Goal: Task Accomplishment & Management: Use online tool/utility

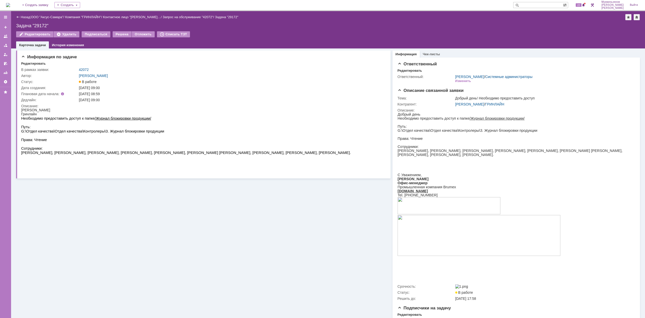
click at [10, 6] on img at bounding box center [8, 5] width 4 height 4
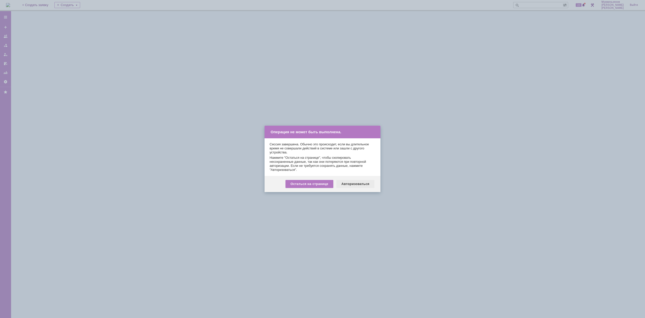
click at [365, 186] on div "Авторизоваться" at bounding box center [356, 184] width 38 height 8
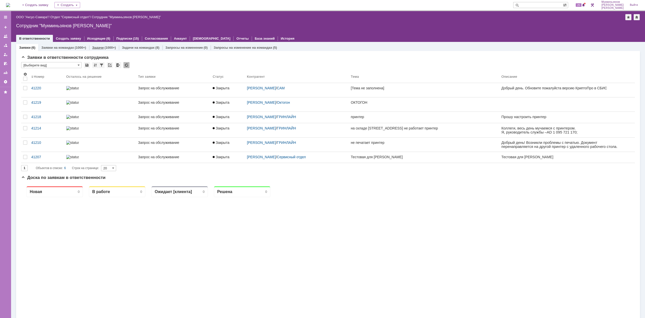
click at [109, 49] on div "Задачи (1000+)" at bounding box center [104, 47] width 30 height 7
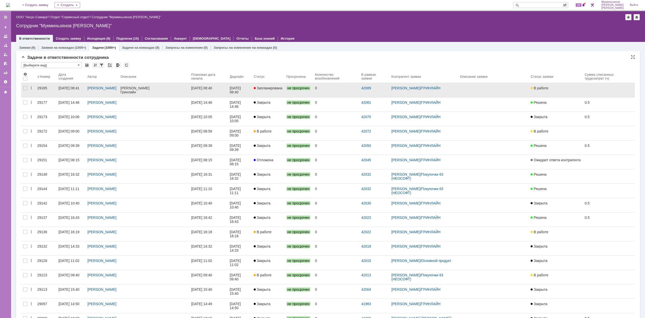
click at [205, 91] on link "02.10.2025 08:40" at bounding box center [208, 90] width 39 height 14
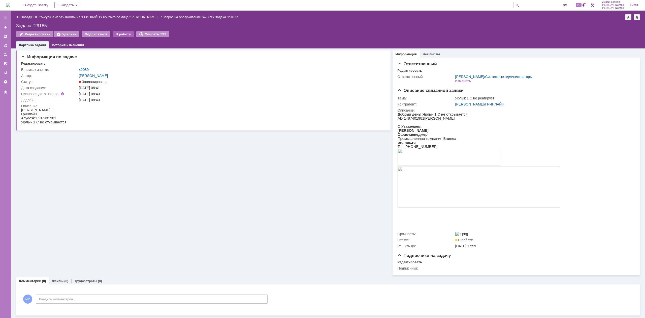
click at [114, 33] on div "В работу" at bounding box center [123, 34] width 21 height 6
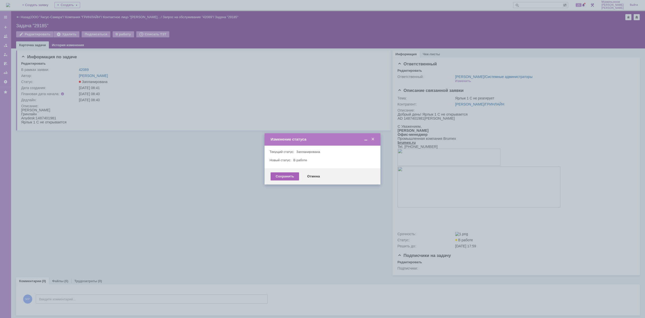
click at [282, 177] on div "Сохранить" at bounding box center [285, 176] width 28 height 8
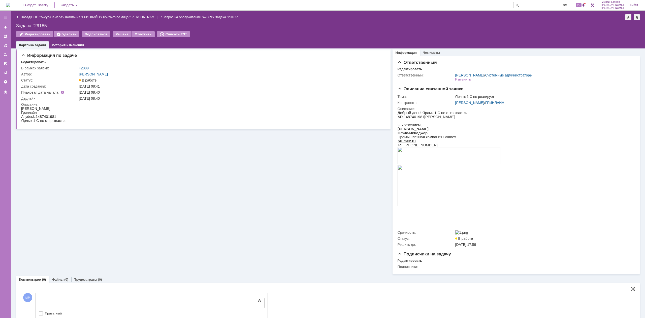
click at [117, 299] on body at bounding box center [80, 302] width 76 height 9
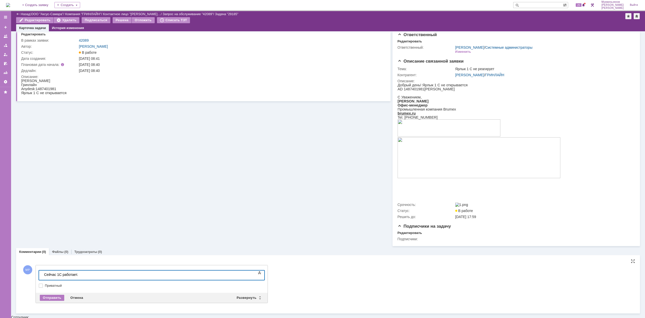
scroll to position [11, 0]
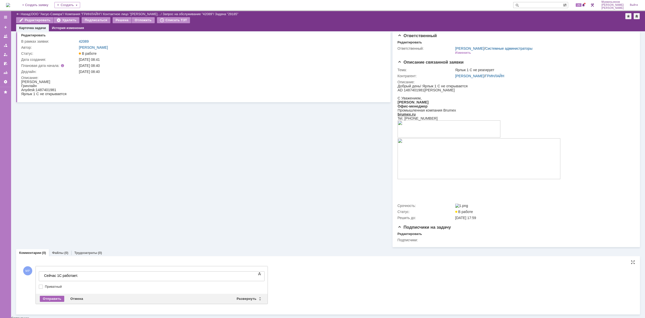
click at [52, 299] on div "Отправить" at bounding box center [52, 298] width 24 height 6
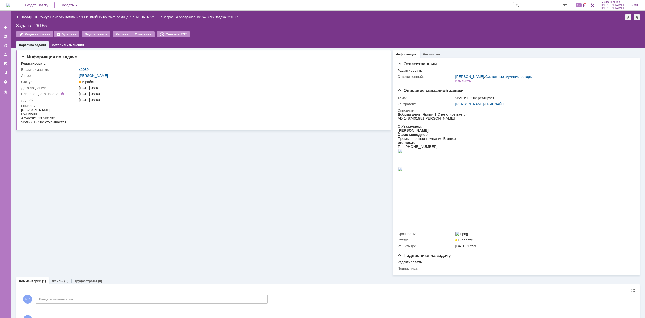
scroll to position [0, 0]
click at [116, 36] on div "Решена" at bounding box center [122, 34] width 19 height 6
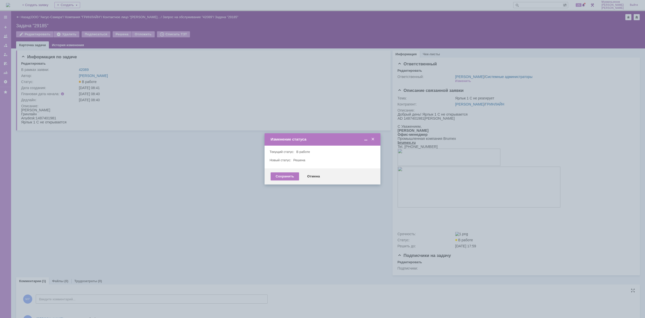
click at [272, 182] on div "Сохранить Отмена" at bounding box center [323, 176] width 116 height 16
click at [289, 179] on div "Сохранить" at bounding box center [285, 176] width 28 height 8
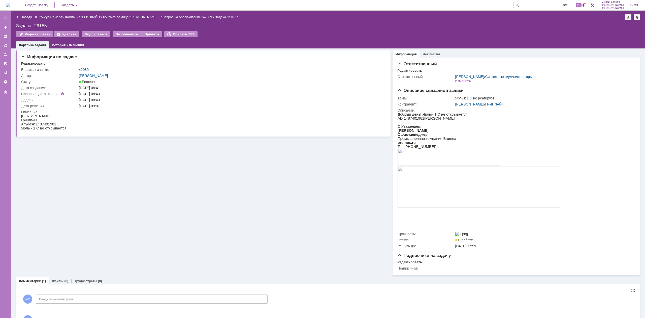
click at [9, 7] on img at bounding box center [8, 5] width 4 height 4
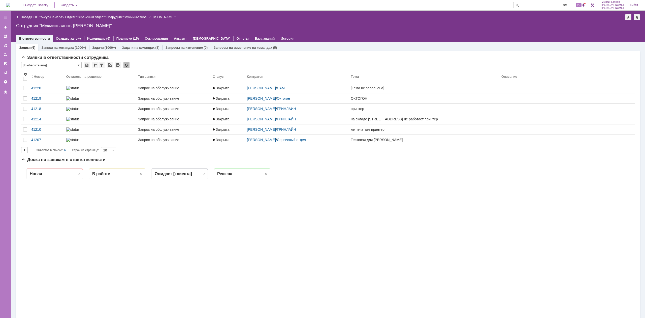
click at [105, 48] on div "(1000+)" at bounding box center [110, 48] width 11 height 4
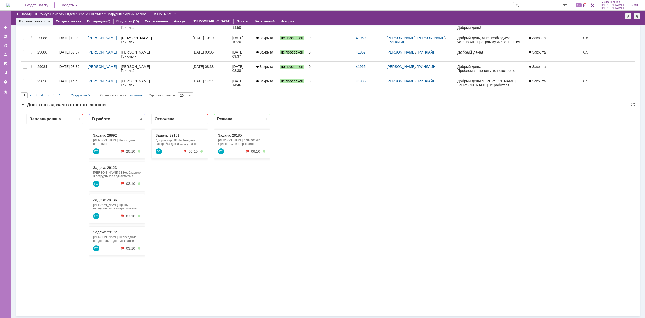
click at [110, 165] on link "Задача: 29123" at bounding box center [105, 167] width 24 height 4
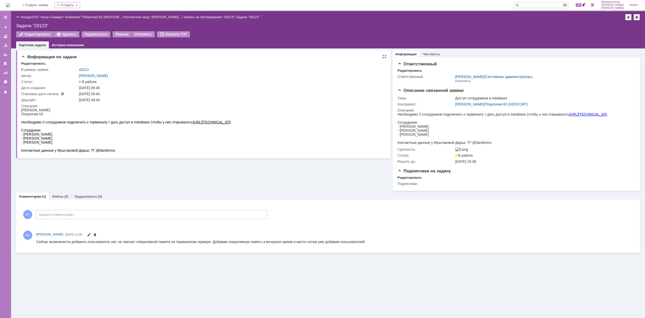
drag, startPoint x: 44, startPoint y: 135, endPoint x: 76, endPoint y: 135, distance: 32.3
click at [73, 135] on div "Сотрудники: - Ковалева Елена" at bounding box center [126, 132] width 211 height 8
click at [82, 137] on div "- Садовская Виолетта" at bounding box center [126, 138] width 211 height 4
click at [10, 5] on img at bounding box center [8, 5] width 4 height 4
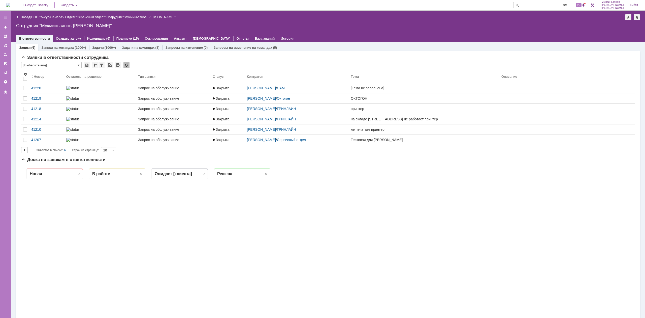
click at [112, 49] on div "(1000+)" at bounding box center [110, 48] width 11 height 4
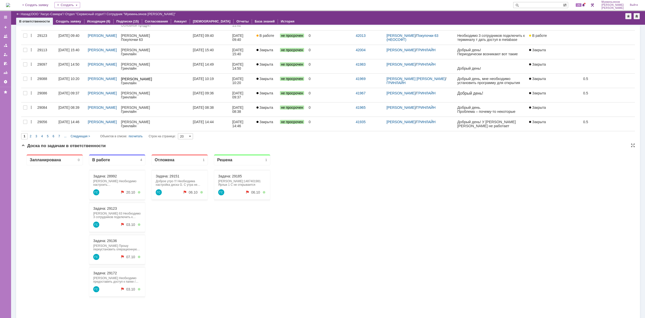
scroll to position [265, 0]
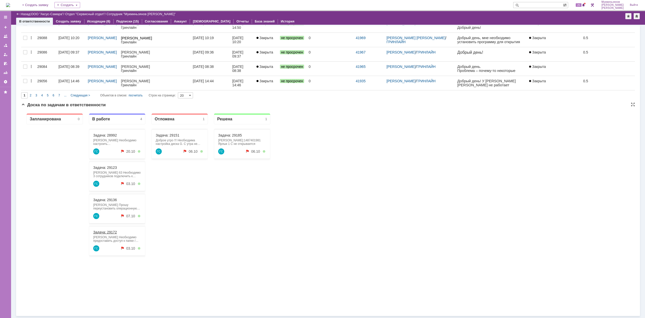
click at [107, 233] on link "Задача: 29172" at bounding box center [105, 232] width 24 height 4
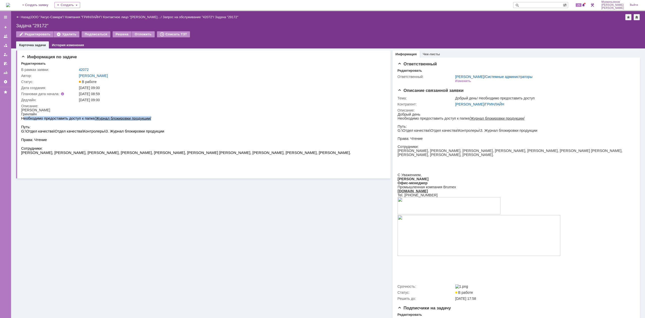
drag, startPoint x: 146, startPoint y: 116, endPoint x: 22, endPoint y: 119, distance: 124.1
click at [22, 119] on p "Необходимо предоставить доступ к папке /Журнал блокировки продукции/" at bounding box center [186, 118] width 330 height 4
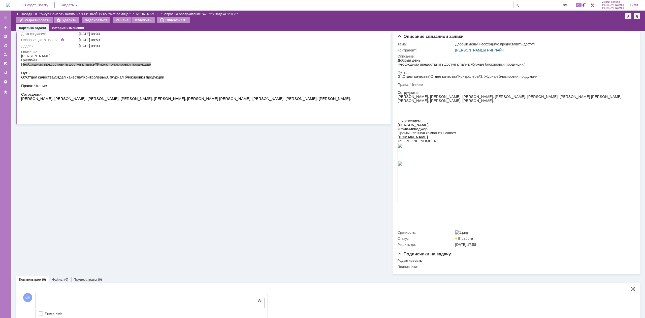
drag, startPoint x: 161, startPoint y: 596, endPoint x: 124, endPoint y: 301, distance: 297.1
click at [116, 301] on div at bounding box center [80, 302] width 72 height 4
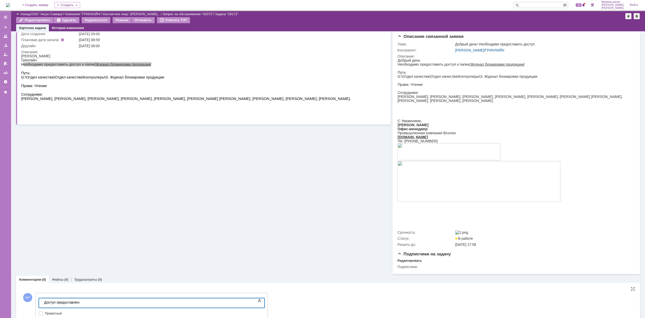
drag, startPoint x: 124, startPoint y: 302, endPoint x: 3, endPoint y: 261, distance: 127.5
click at [42, 298] on html "Доступ предоставлен" at bounding box center [80, 302] width 76 height 9
copy div "Доступ предоставлен"
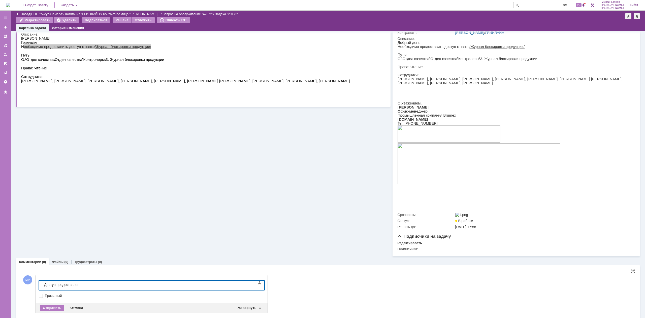
scroll to position [64, 0]
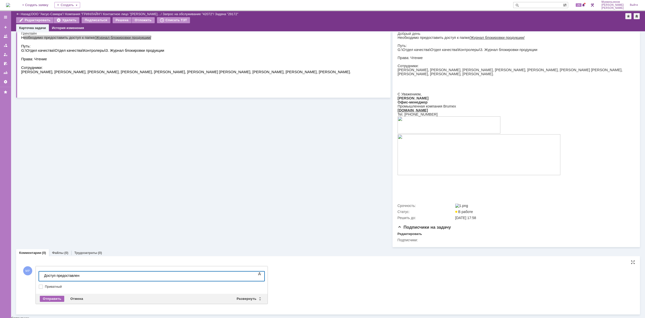
click at [51, 297] on div "Отправить" at bounding box center [52, 298] width 24 height 6
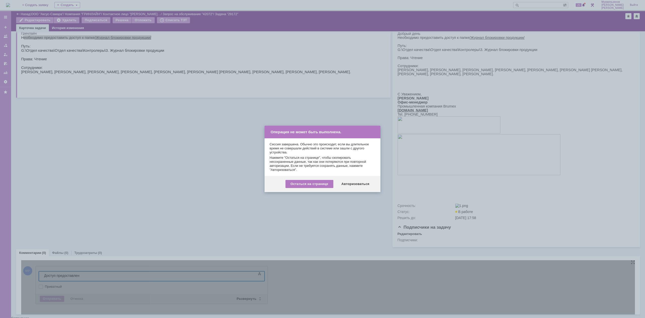
click at [52, 300] on div at bounding box center [322, 159] width 645 height 318
click at [349, 183] on div "Авторизоваться" at bounding box center [356, 184] width 38 height 8
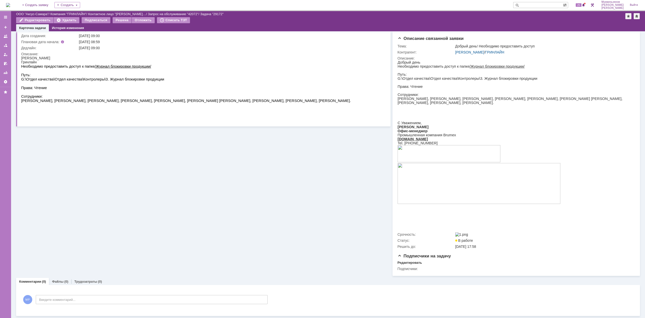
scroll to position [37, 0]
drag, startPoint x: 116, startPoint y: 294, endPoint x: 118, endPoint y: 296, distance: 3.0
click at [116, 294] on div "МР Введите комментарий..." at bounding box center [144, 299] width 247 height 23
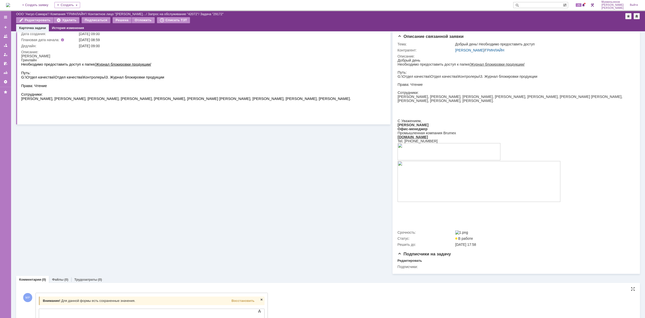
scroll to position [0, 0]
click at [120, 300] on div "Внимание! Для данной формы есть сохраненные значения. Восстановить" at bounding box center [152, 300] width 226 height 9
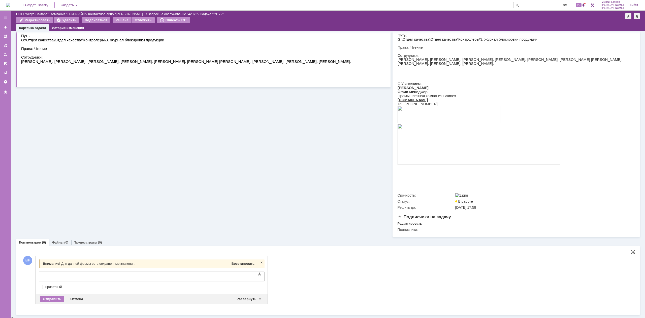
click at [235, 263] on span "Восстановить" at bounding box center [243, 263] width 23 height 4
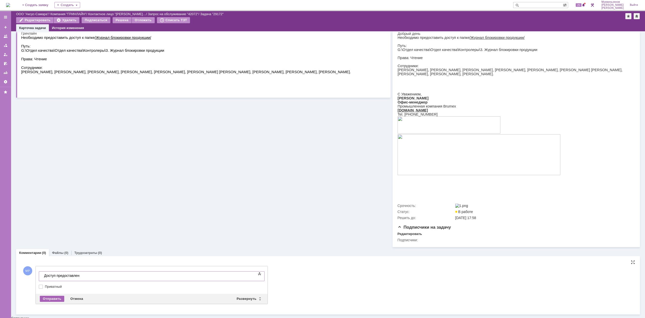
click at [58, 299] on div "Отправить" at bounding box center [52, 298] width 24 height 6
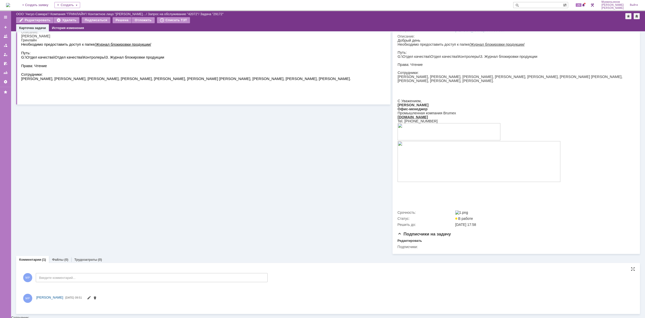
scroll to position [59, 0]
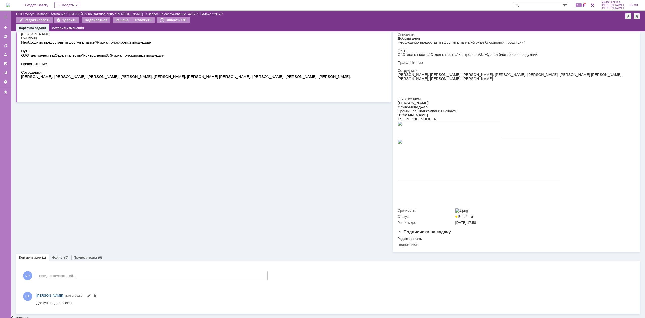
click at [85, 257] on link "Трудозатраты" at bounding box center [85, 257] width 23 height 4
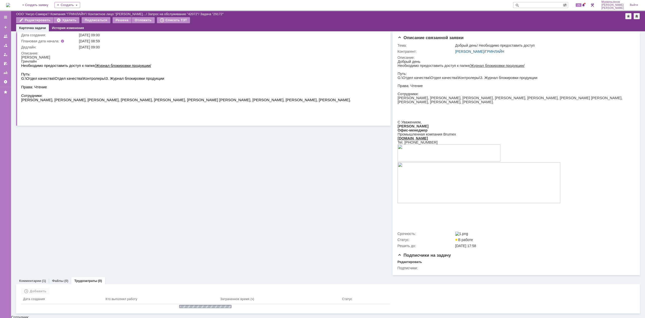
scroll to position [30, 0]
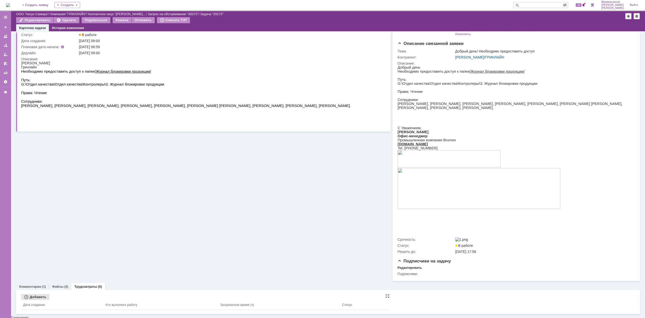
click at [40, 296] on div "Добавить" at bounding box center [35, 297] width 28 height 6
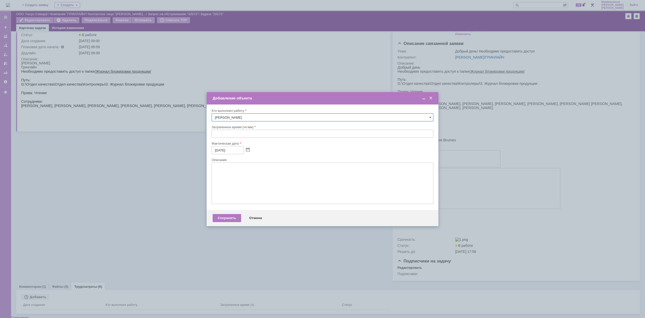
click at [216, 134] on input "text" at bounding box center [323, 134] width 222 height 8
type input "01:00"
click at [232, 167] on textarea at bounding box center [323, 182] width 222 height 41
paste textarea "Доступ предоставлен"
type textarea "Доступ предоставлен"
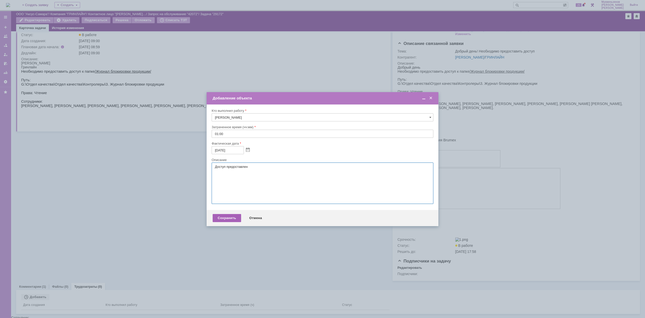
click at [223, 219] on div "Сохранить" at bounding box center [227, 218] width 28 height 8
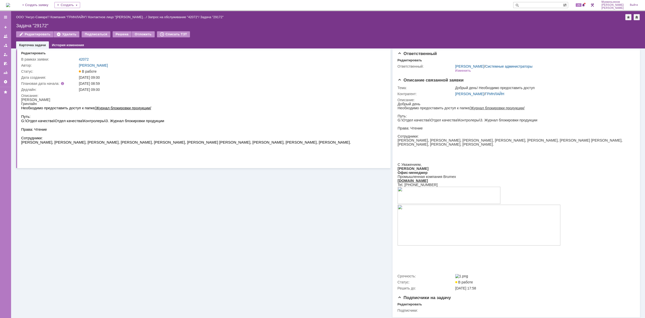
scroll to position [0, 0]
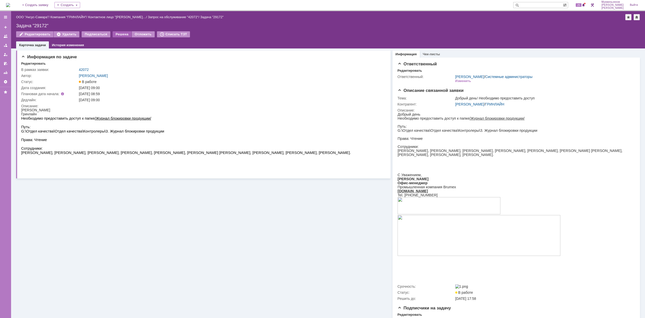
click at [119, 36] on div "Решена" at bounding box center [122, 34] width 19 height 6
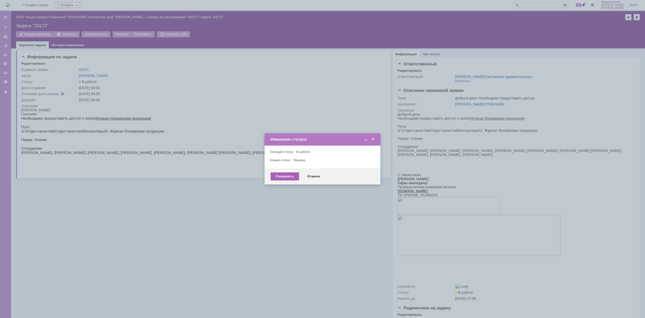
click at [279, 180] on div "Сохранить" at bounding box center [285, 176] width 28 height 8
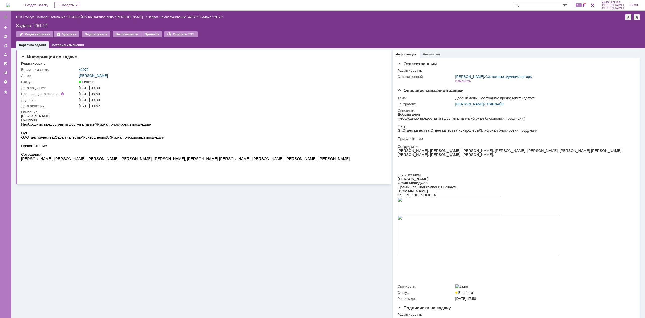
click at [10, 6] on img at bounding box center [8, 5] width 4 height 4
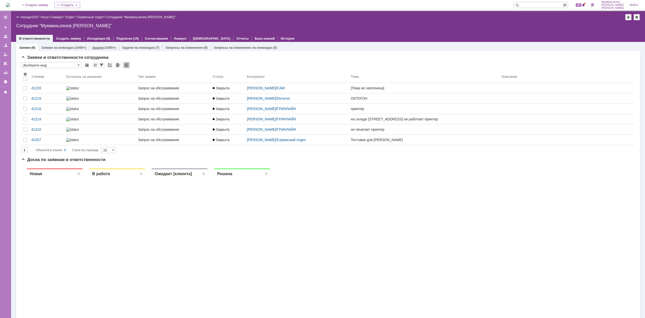
click at [105, 48] on div "(1000+)" at bounding box center [110, 48] width 11 height 4
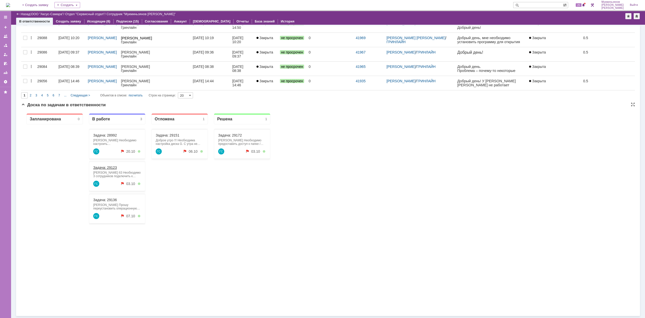
click at [115, 167] on link "Задача: 29123" at bounding box center [105, 167] width 24 height 4
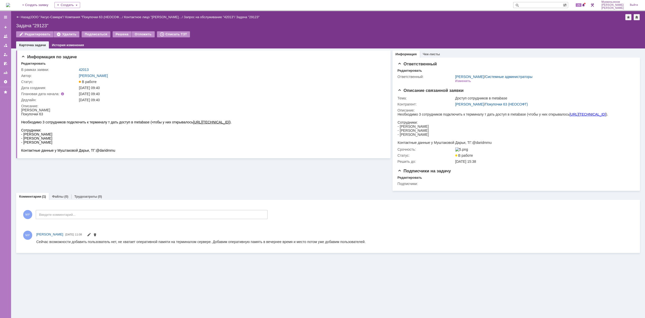
drag, startPoint x: 52, startPoint y: 142, endPoint x: 23, endPoint y: 141, distance: 28.5
click at [23, 141] on div "- Ольга Савалова" at bounding box center [126, 142] width 211 height 4
copy div "Ольга Савалова"
drag, startPoint x: 50, startPoint y: 134, endPoint x: 23, endPoint y: 133, distance: 26.5
click at [23, 133] on div "Сотрудники: - Ковалева Елена" at bounding box center [126, 132] width 211 height 8
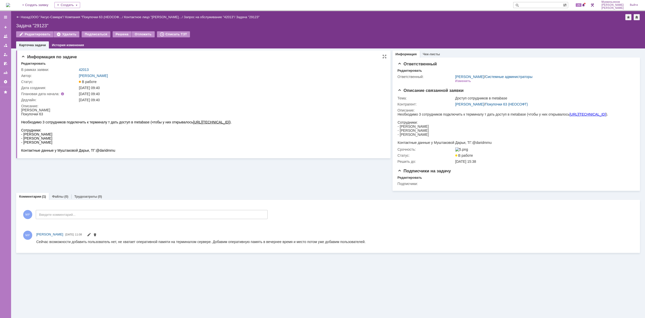
copy div "Ковалева Елена"
drag, startPoint x: 194, startPoint y: 122, endPoint x: 224, endPoint y: 123, distance: 30.8
click at [224, 123] on div "Необходимо 3 сотрудников подключить к терминалу т дать доступ в metabase (чтобы…" at bounding box center [126, 122] width 211 height 4
copy div "http://172.16.44.23/"
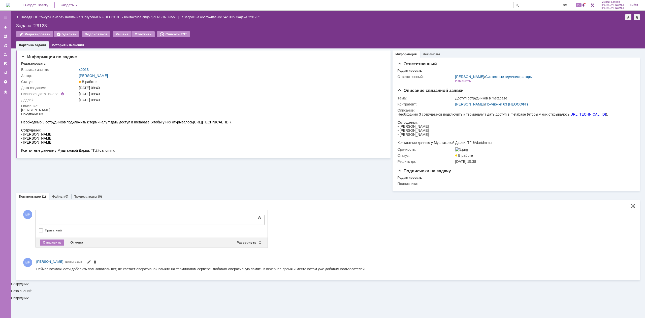
click at [92, 218] on div at bounding box center [80, 219] width 72 height 4
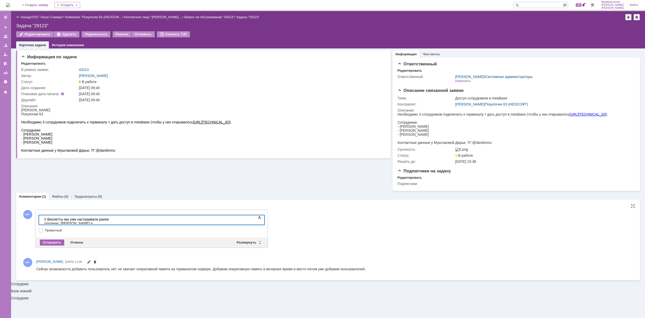
click at [42, 244] on div "Отправить" at bounding box center [52, 242] width 24 height 6
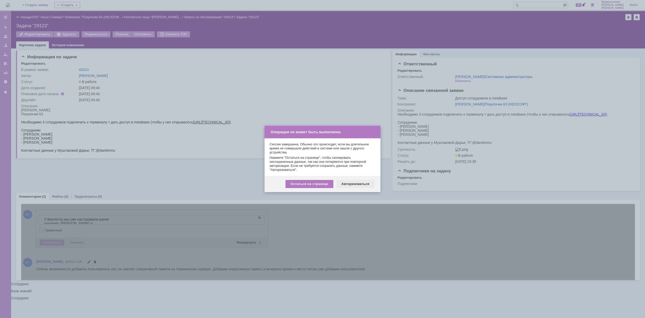
click at [362, 180] on div "Авторизоваться" at bounding box center [356, 184] width 38 height 8
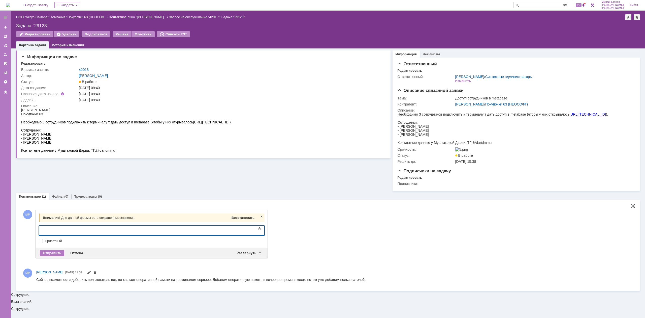
click at [235, 218] on span "Восстановить" at bounding box center [243, 218] width 23 height 4
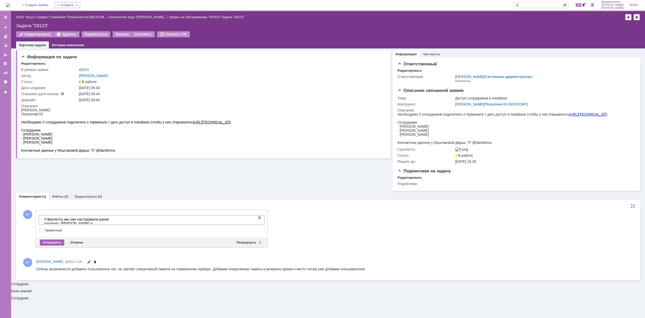
click at [55, 243] on div "Отправить" at bounding box center [52, 242] width 24 height 6
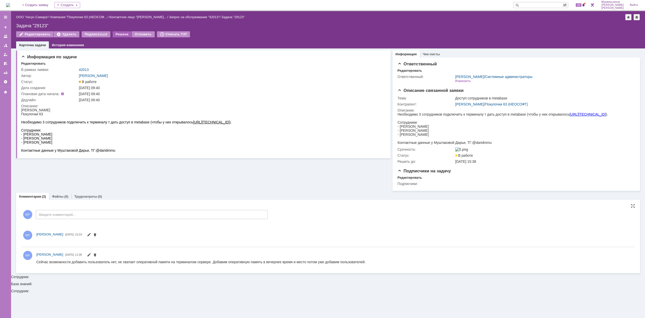
click at [120, 36] on div "Решена" at bounding box center [122, 34] width 19 height 6
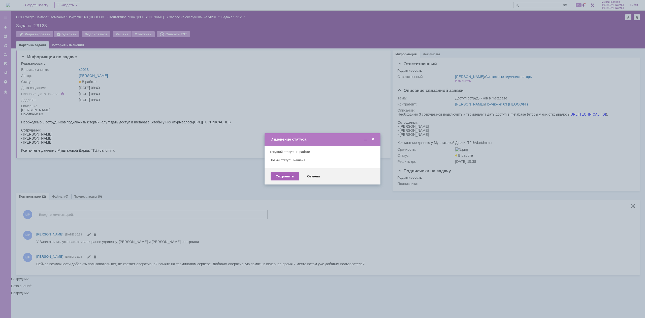
click at [277, 175] on div "Сохранить" at bounding box center [285, 176] width 28 height 8
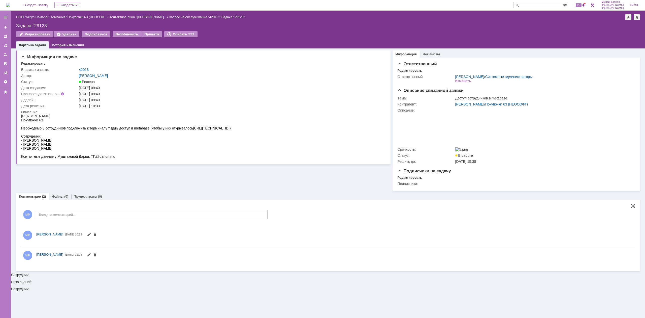
click at [10, 4] on img at bounding box center [8, 5] width 4 height 4
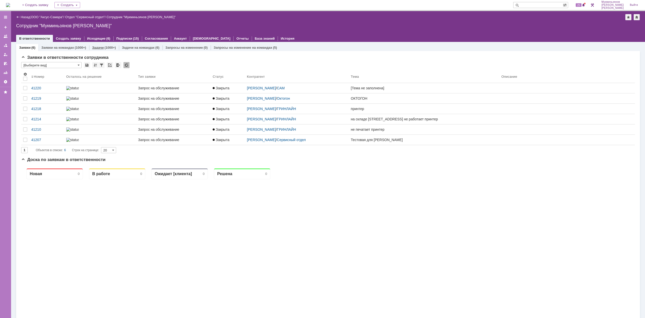
click at [92, 50] on div "Задачи (1000+)" at bounding box center [104, 47] width 30 height 7
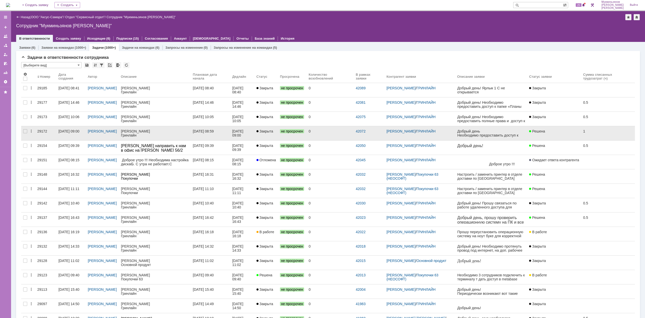
click at [157, 132] on div "[PERSON_NAME]" at bounding box center [155, 131] width 68 height 4
click at [228, 131] on div "[DATE] 08:59" at bounding box center [210, 131] width 35 height 4
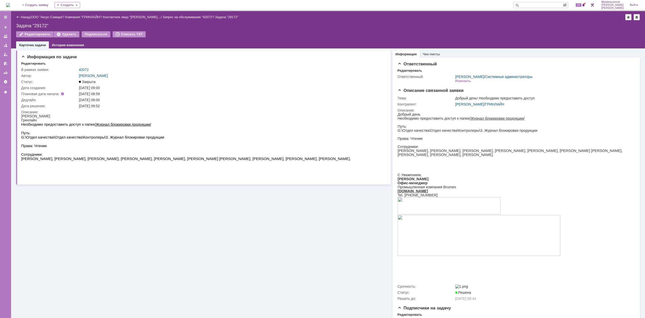
click at [10, 3] on img at bounding box center [8, 5] width 4 height 4
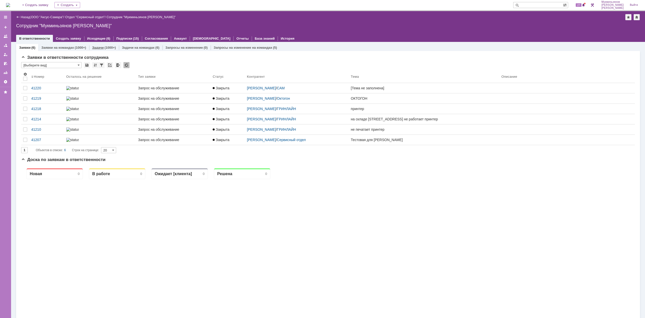
click at [109, 44] on div "Задачи (1000+)" at bounding box center [104, 47] width 30 height 7
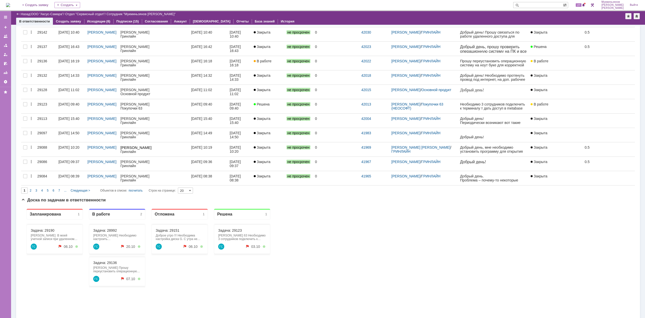
scroll to position [265, 0]
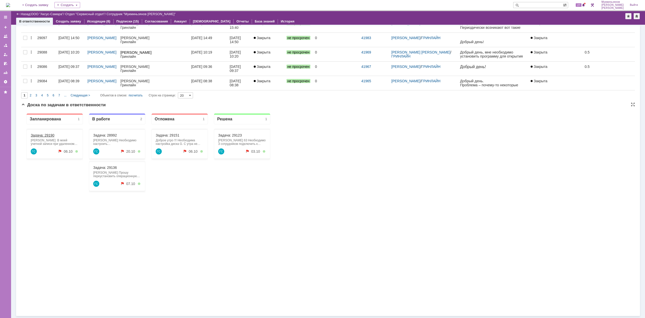
click at [53, 136] on link "Задача: 29190" at bounding box center [43, 135] width 24 height 4
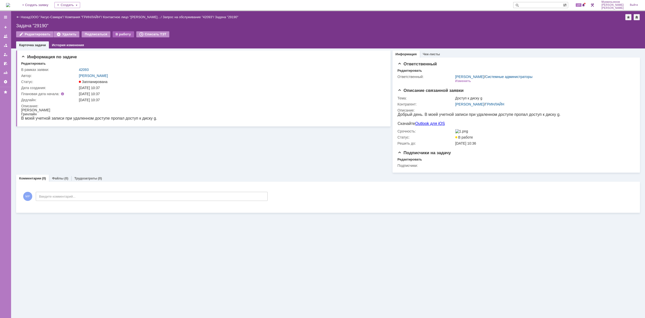
click at [119, 34] on div "В работу" at bounding box center [123, 34] width 21 height 6
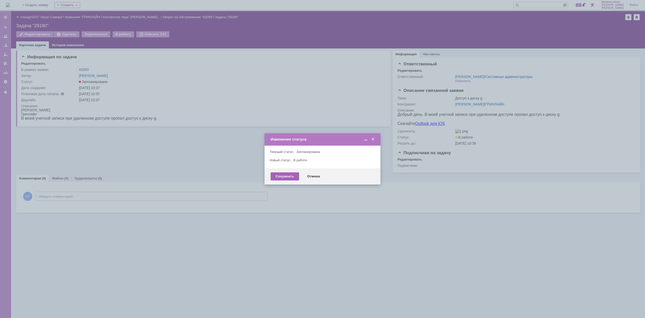
click at [286, 178] on div "Сохранить" at bounding box center [285, 176] width 28 height 8
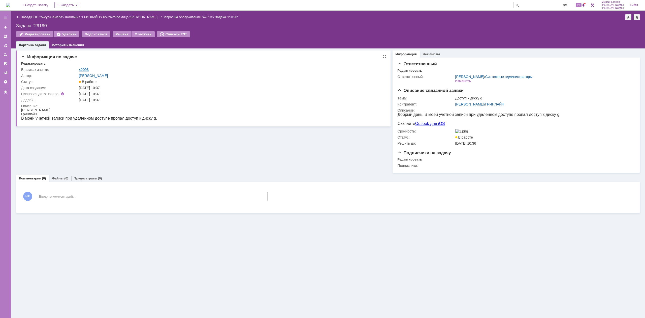
click at [83, 70] on link "42093" at bounding box center [84, 70] width 10 height 4
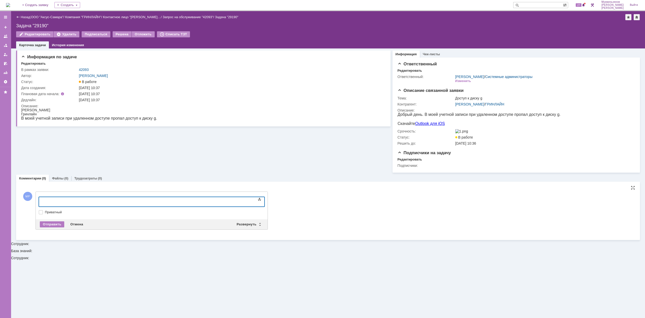
click at [86, 201] on div at bounding box center [80, 201] width 72 height 4
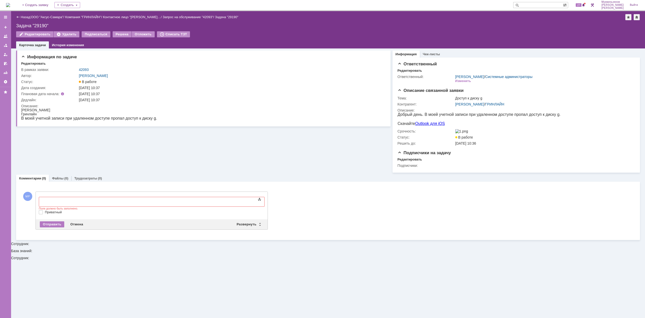
click at [10, 6] on img at bounding box center [8, 5] width 4 height 4
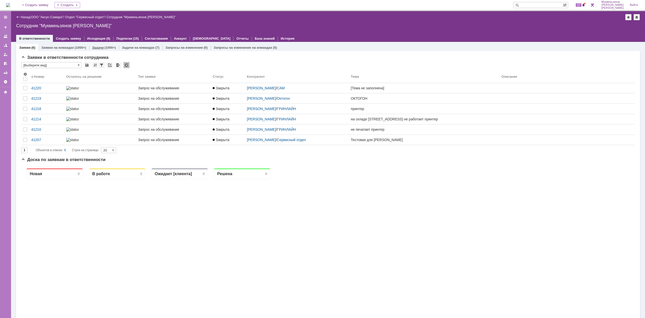
click at [98, 48] on link "Задачи" at bounding box center [98, 48] width 12 height 4
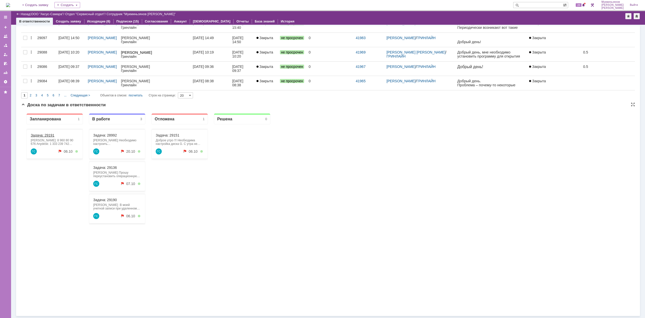
click at [37, 135] on link "Задача: 29191" at bounding box center [43, 135] width 24 height 4
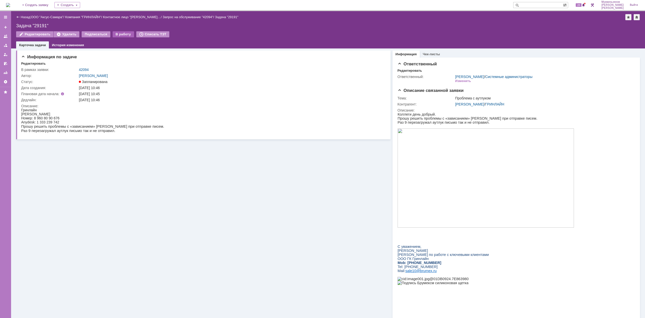
click at [119, 36] on div "В работу" at bounding box center [123, 34] width 21 height 6
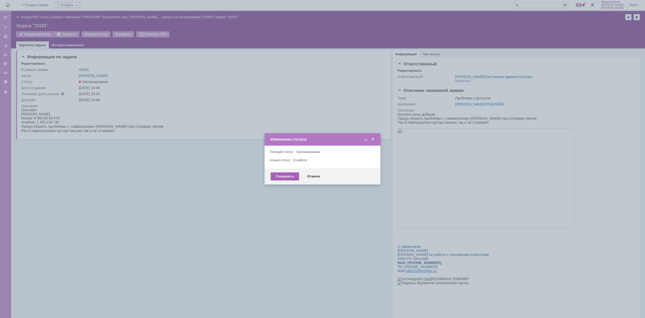
click at [279, 175] on div "Сохранить" at bounding box center [285, 176] width 28 height 8
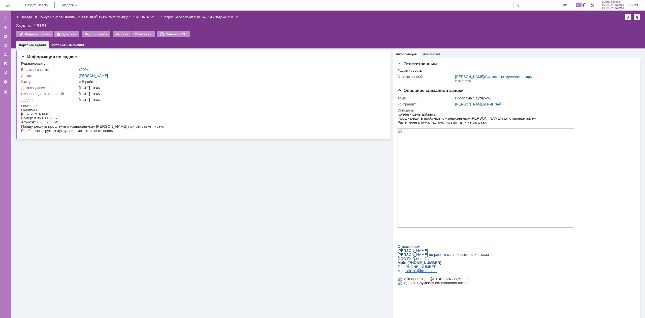
click at [10, 4] on img at bounding box center [8, 5] width 4 height 4
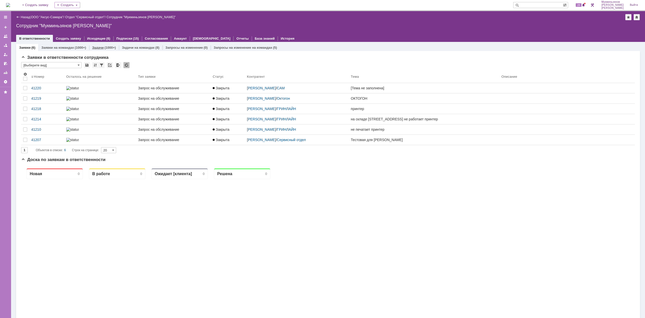
click at [105, 48] on div "(1000+)" at bounding box center [110, 48] width 11 height 4
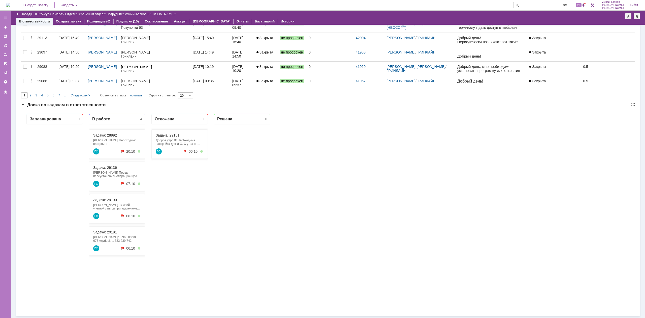
click at [111, 231] on link "Задача: 29191" at bounding box center [105, 232] width 24 height 4
click at [109, 202] on div "Задача: 29190 Симонова Анастасия Гринлайн В моей учетной записи при удаленном д…" at bounding box center [117, 208] width 56 height 29
click at [108, 200] on link "Задача: 29190" at bounding box center [105, 200] width 24 height 4
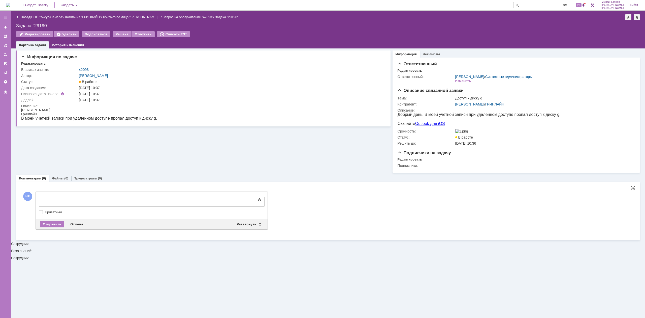
click at [118, 205] on body at bounding box center [80, 201] width 76 height 9
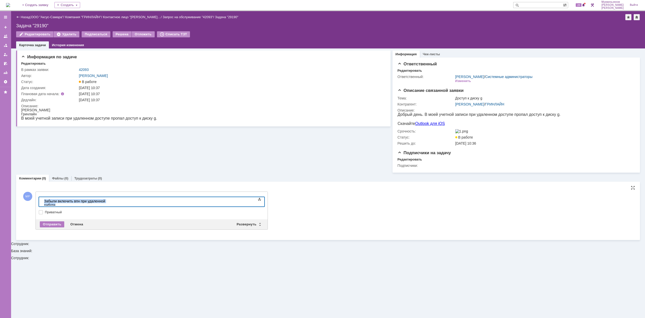
drag, startPoint x: 134, startPoint y: 205, endPoint x: 3, endPoint y: 198, distance: 131.0
click at [42, 198] on html "​Забыли включить впн при удаленной работе" at bounding box center [80, 203] width 76 height 12
copy div "​Забыли включить впн при удаленной работе"
click at [54, 225] on div "Отправить" at bounding box center [52, 224] width 24 height 6
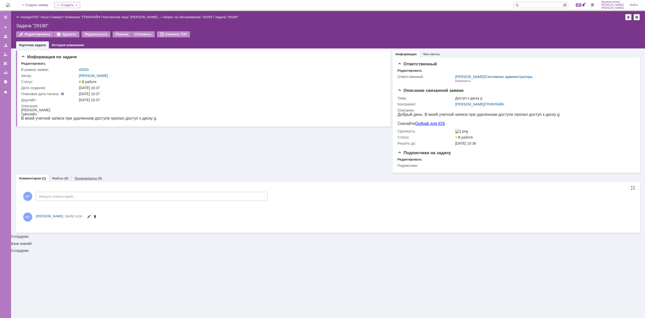
drag, startPoint x: 86, startPoint y: 181, endPoint x: 84, endPoint y: 183, distance: 2.7
click at [87, 180] on link "Трудозатраты" at bounding box center [85, 178] width 23 height 4
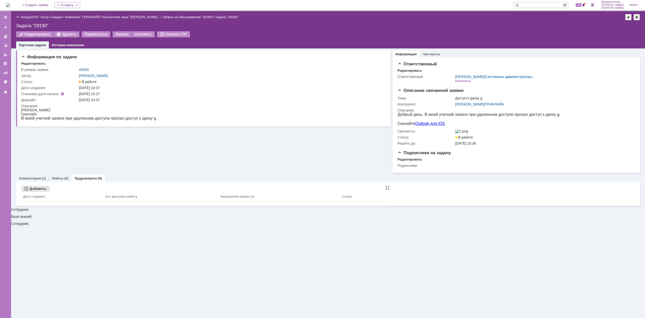
click at [45, 190] on div "Добавить" at bounding box center [35, 189] width 28 height 6
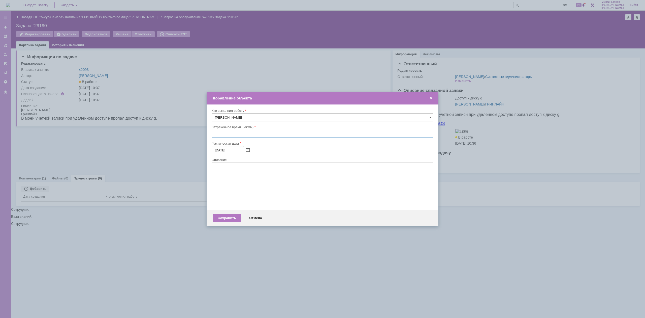
click at [238, 134] on input "text" at bounding box center [323, 134] width 222 height 8
type input "00:30"
click at [250, 189] on textarea at bounding box center [323, 182] width 222 height 41
paste textarea "​Забыли включить впн при удаленной работе"
type textarea "​Забыли включить впн при удаленной работе"
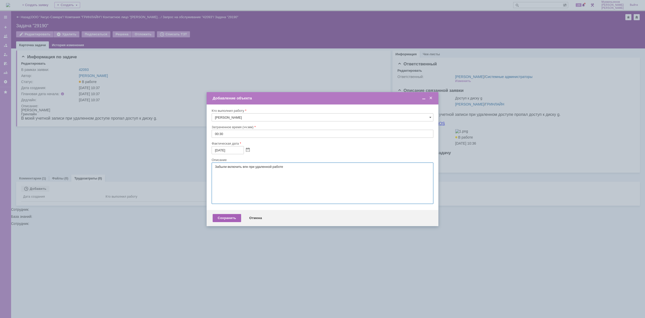
click at [226, 214] on div "Сохранить" at bounding box center [227, 218] width 28 height 8
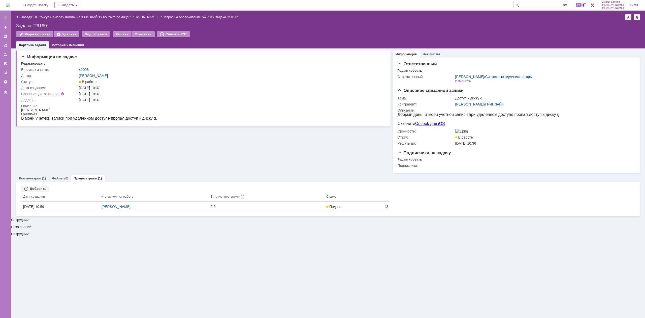
click at [115, 38] on div "Редактировать Удалить Подписаться Решена Отложить Списать ТЗТ" at bounding box center [328, 36] width 624 height 11
click at [116, 34] on div "Решена" at bounding box center [122, 34] width 19 height 6
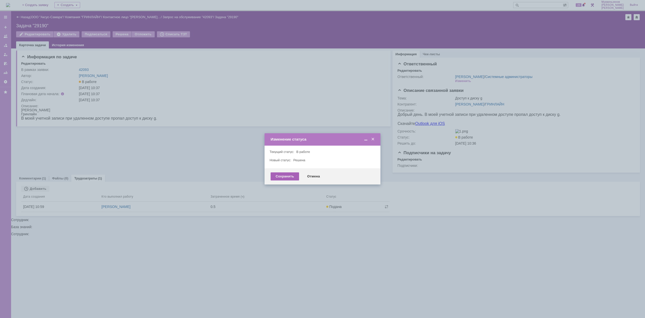
click at [272, 174] on div "Сохранить" at bounding box center [285, 176] width 28 height 8
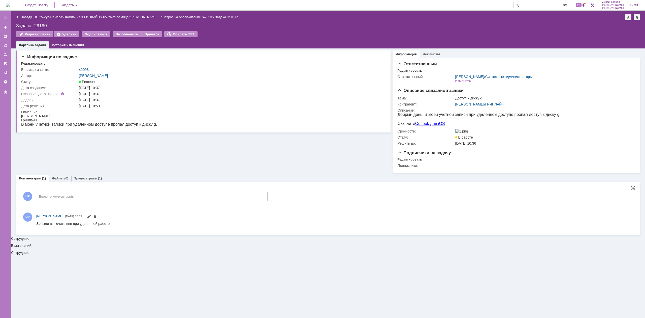
click at [7, 4] on img at bounding box center [8, 5] width 4 height 4
